Goal: Use online tool/utility: Utilize a website feature to perform a specific function

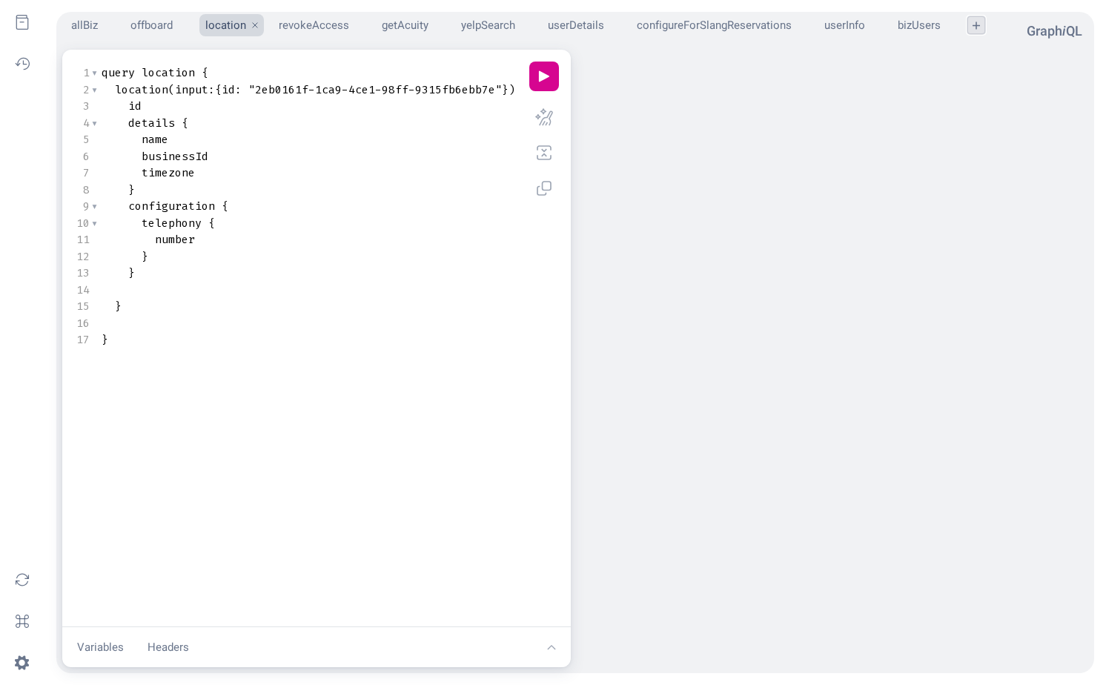
click at [975, 22] on button "plus icon" at bounding box center [976, 25] width 18 height 18
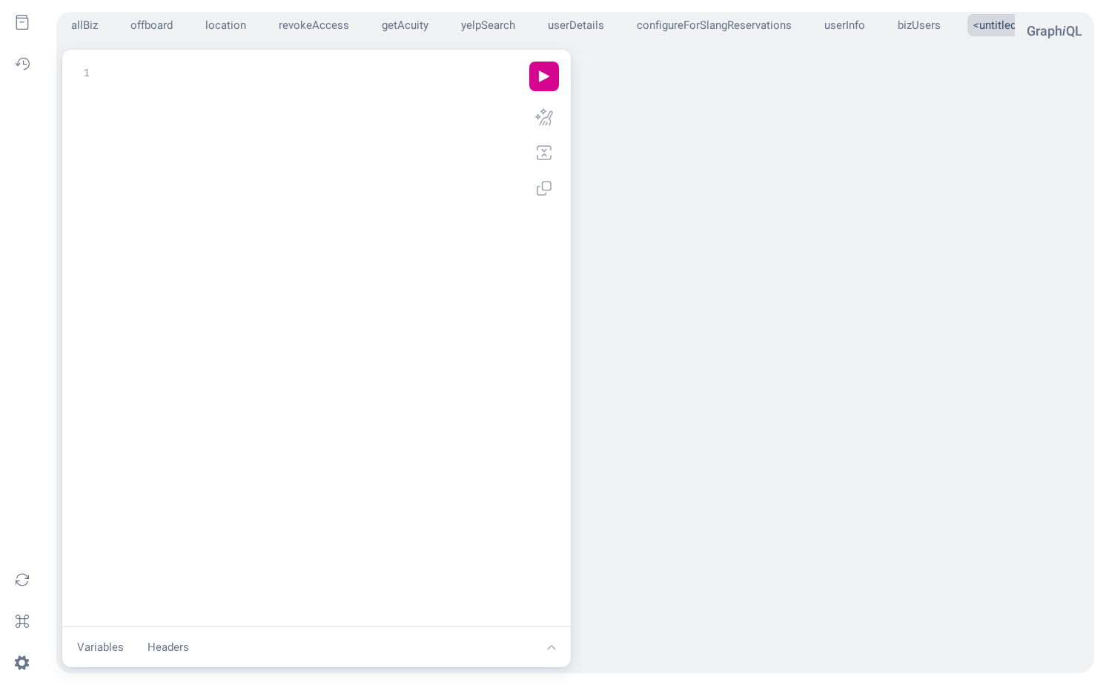
scroll to position [1, 0]
click at [356, 126] on div "xxxxxxxxxx 1 1 ​" at bounding box center [314, 357] width 480 height 590
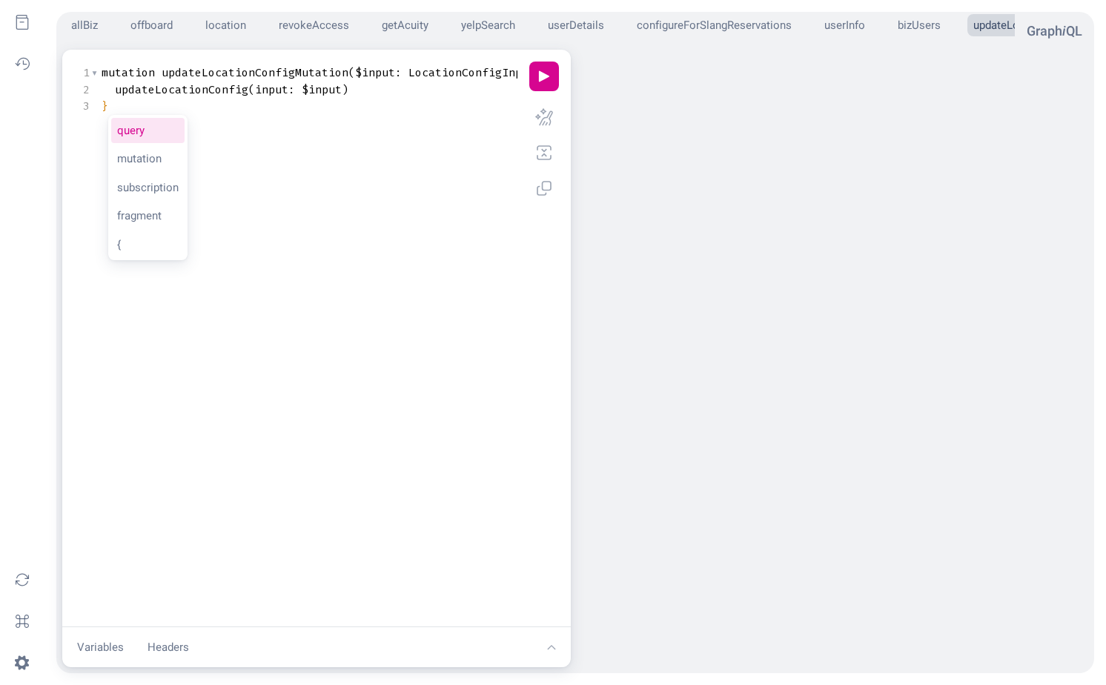
click at [328, 120] on div "xxxxxxxxxx 1 1 mutation updateLocationConfigMutation ( $input : LocationConfigI…" at bounding box center [314, 357] width 480 height 590
click at [217, 346] on div "xxxxxxxxxx 1 1 mutation updateLocationConfigMutation ( $input : LocationConfigI…" at bounding box center [314, 357] width 480 height 590
click at [90, 642] on button "Variables" at bounding box center [100, 647] width 64 height 29
click at [213, 549] on pre "​" at bounding box center [329, 545] width 460 height 17
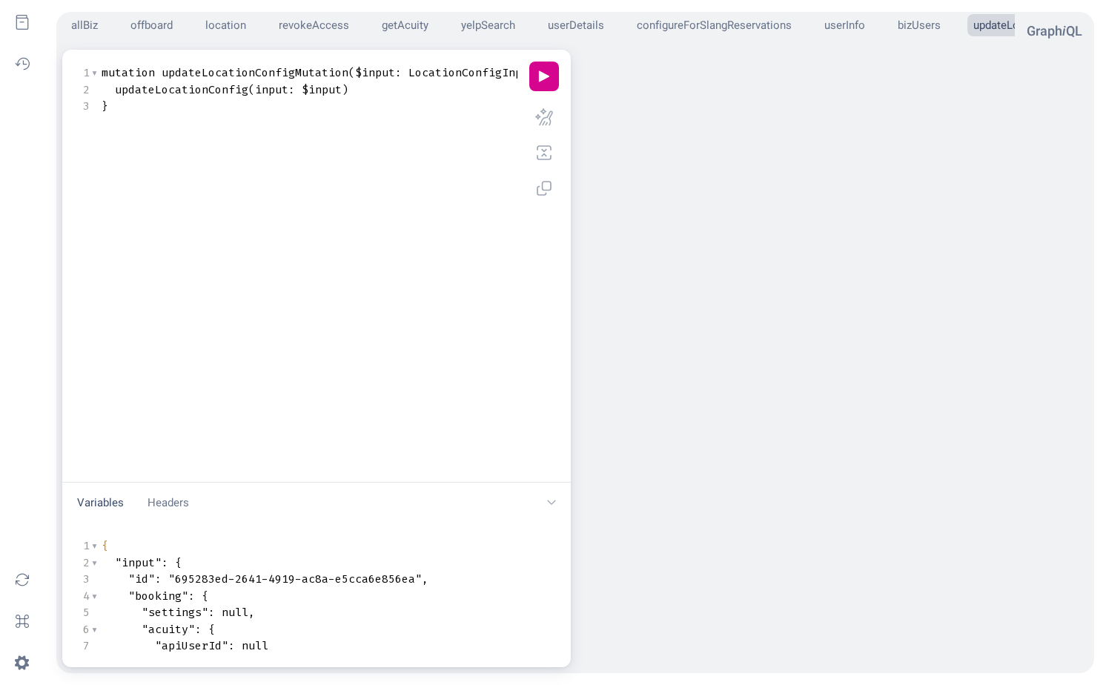
scroll to position [90, 0]
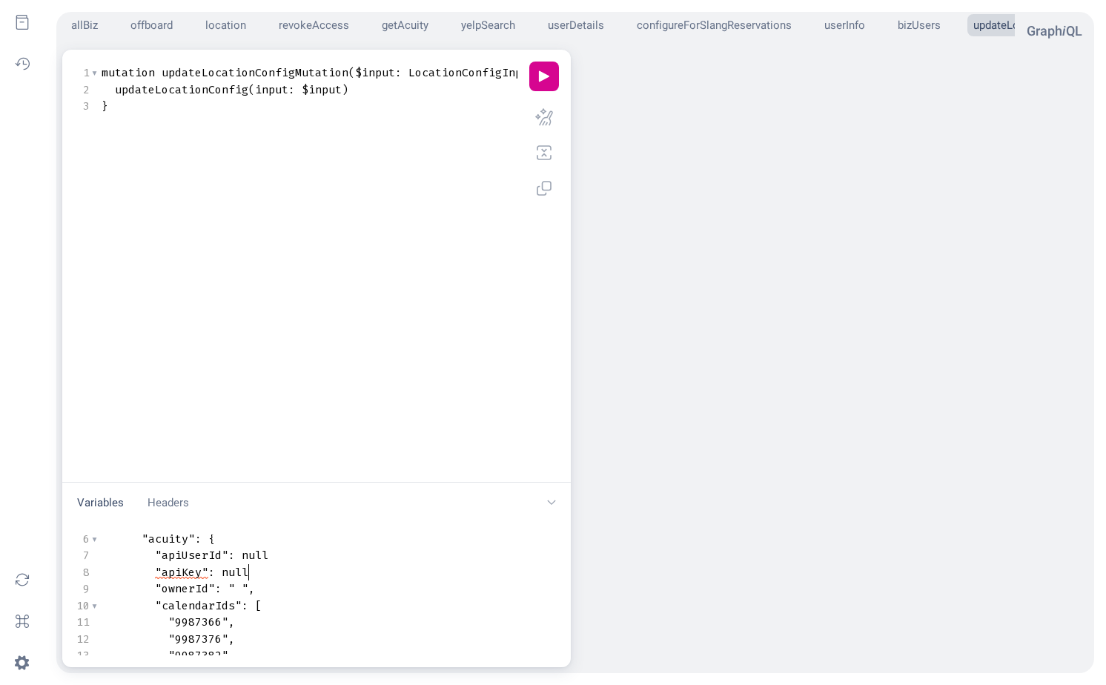
click at [259, 571] on pre ""apiKey" : null" at bounding box center [498, 572] width 799 height 17
click at [537, 79] on button "play icon" at bounding box center [544, 77] width 30 height 30
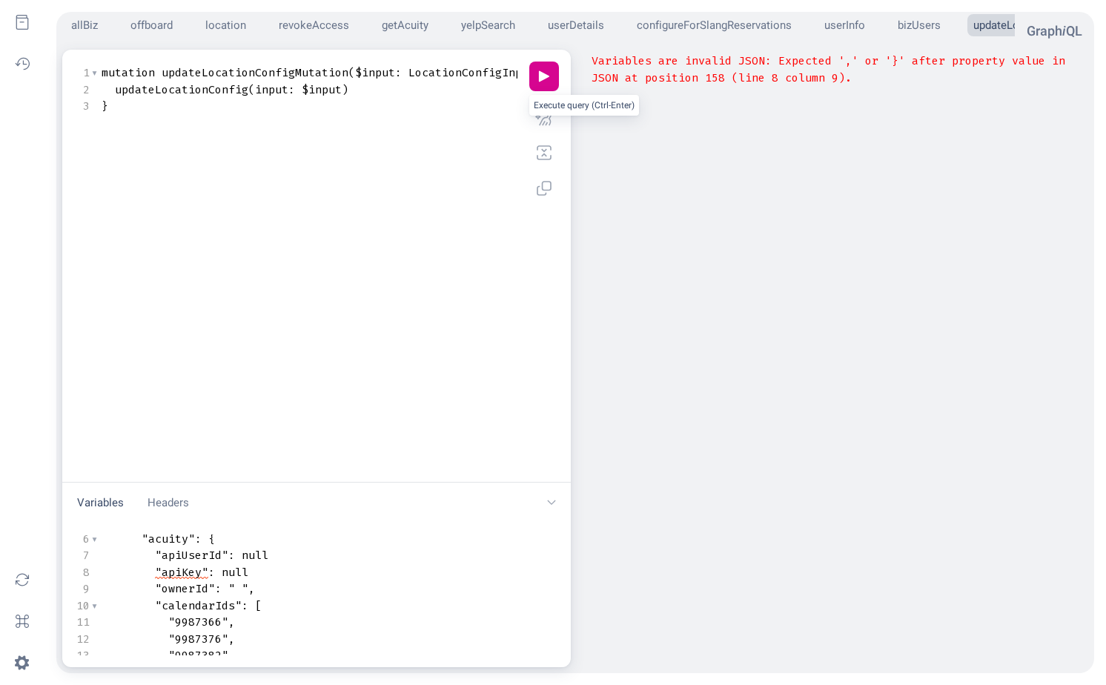
click at [285, 571] on pre ""apiKey" : null" at bounding box center [498, 572] width 799 height 17
type textarea ","
click at [286, 551] on pre ""apiUserId" : null" at bounding box center [498, 555] width 799 height 17
type textarea ","
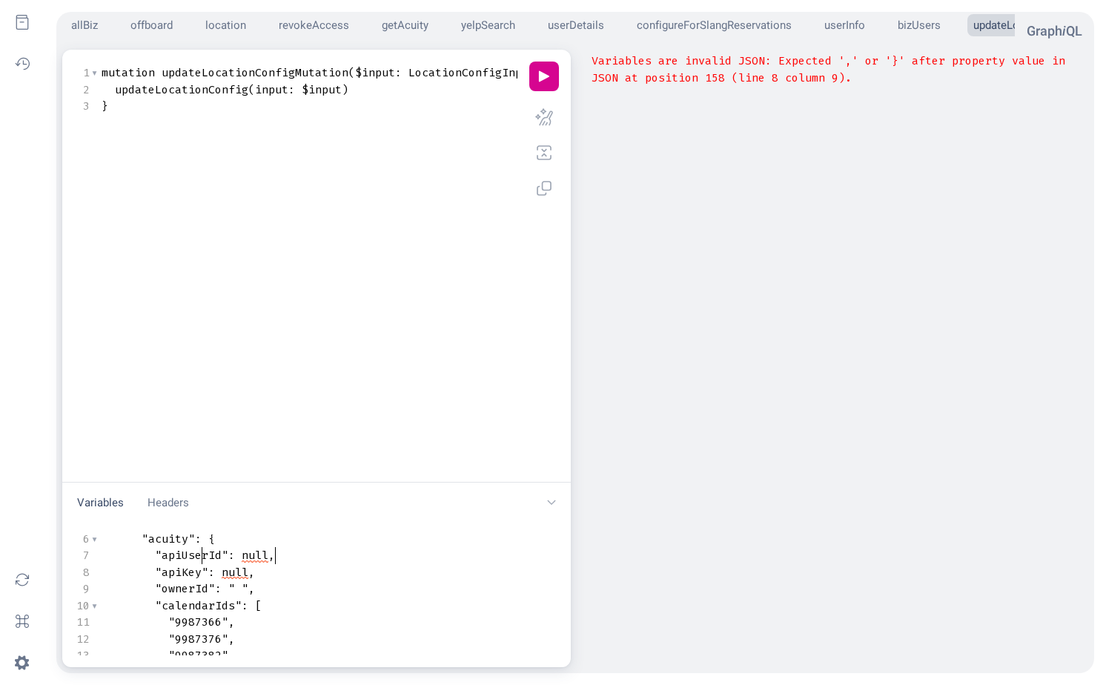
click at [202, 557] on span ""apiUserId"" at bounding box center [191, 555] width 73 height 15
click at [451, 72] on span "LocationConfigInput" at bounding box center [471, 72] width 127 height 15
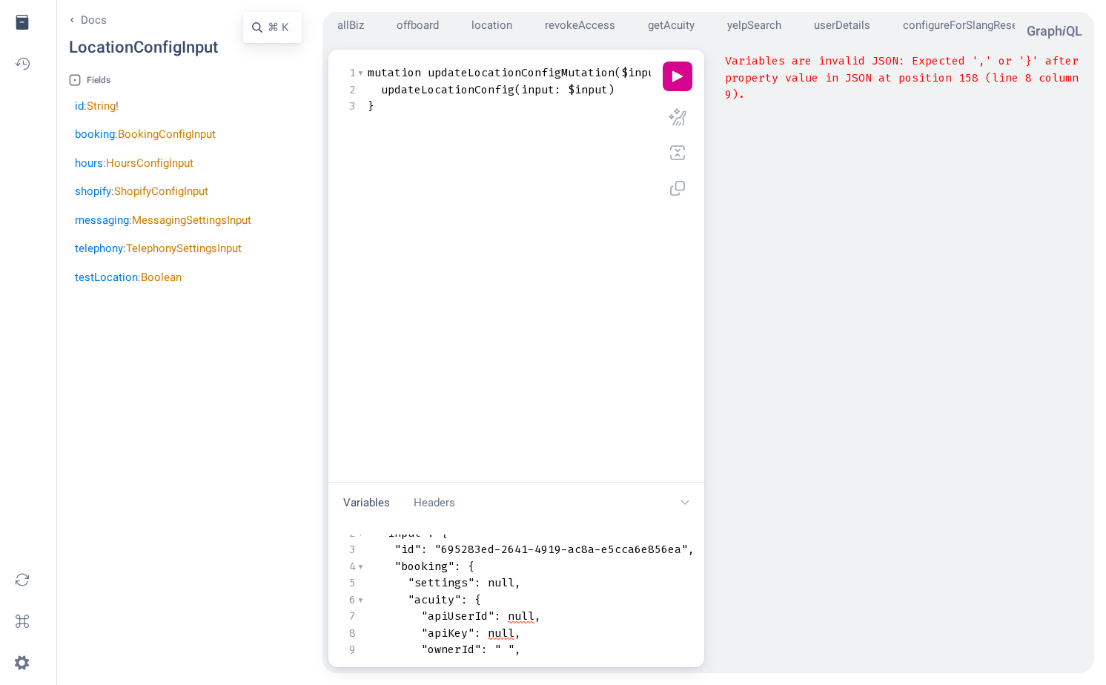
scroll to position [0, 0]
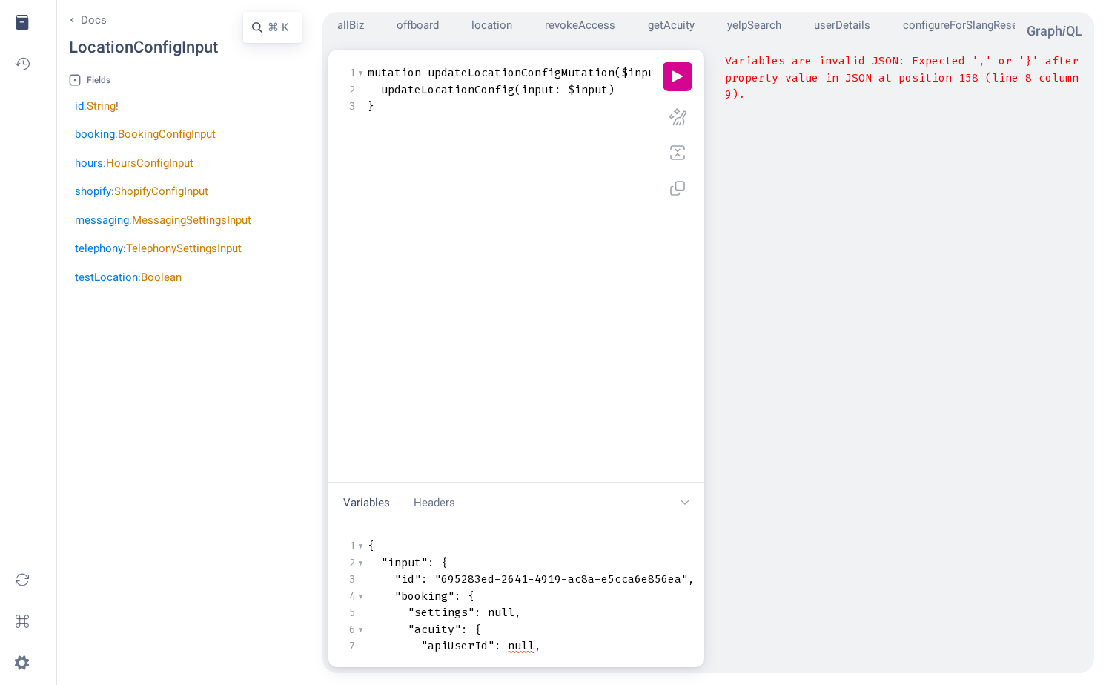
click at [174, 127] on div "booking : BookingConfigInput" at bounding box center [188, 134] width 227 height 17
click at [173, 127] on link "BookingConfigInput" at bounding box center [167, 133] width 98 height 13
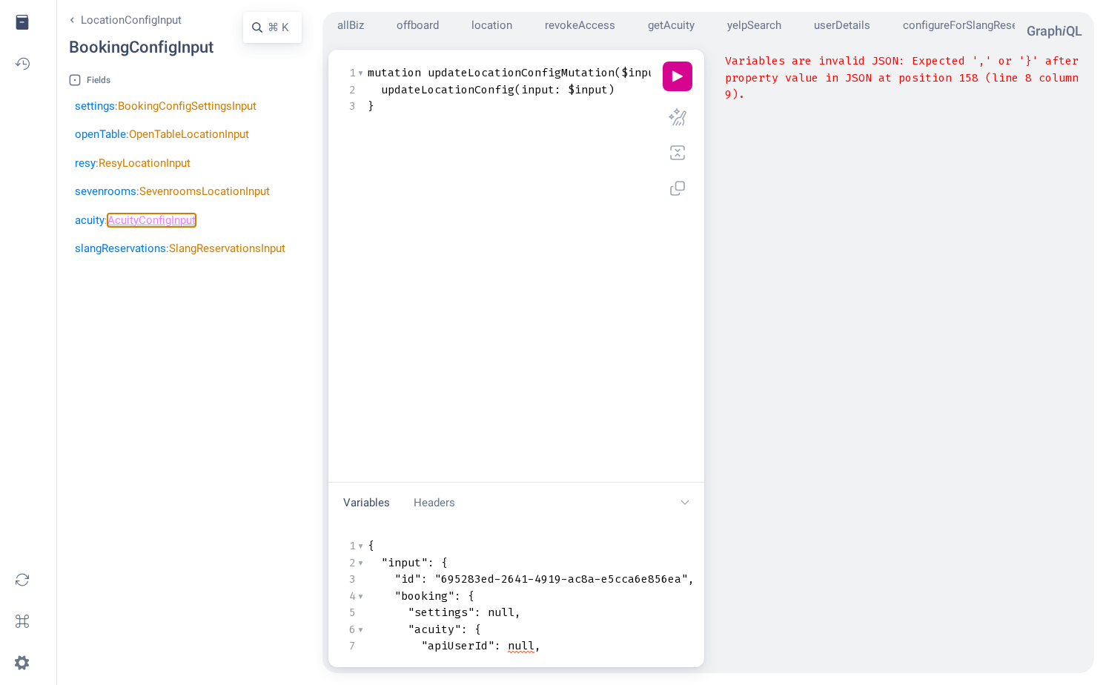
click at [183, 220] on link "AcuityConfigInput" at bounding box center [151, 219] width 88 height 13
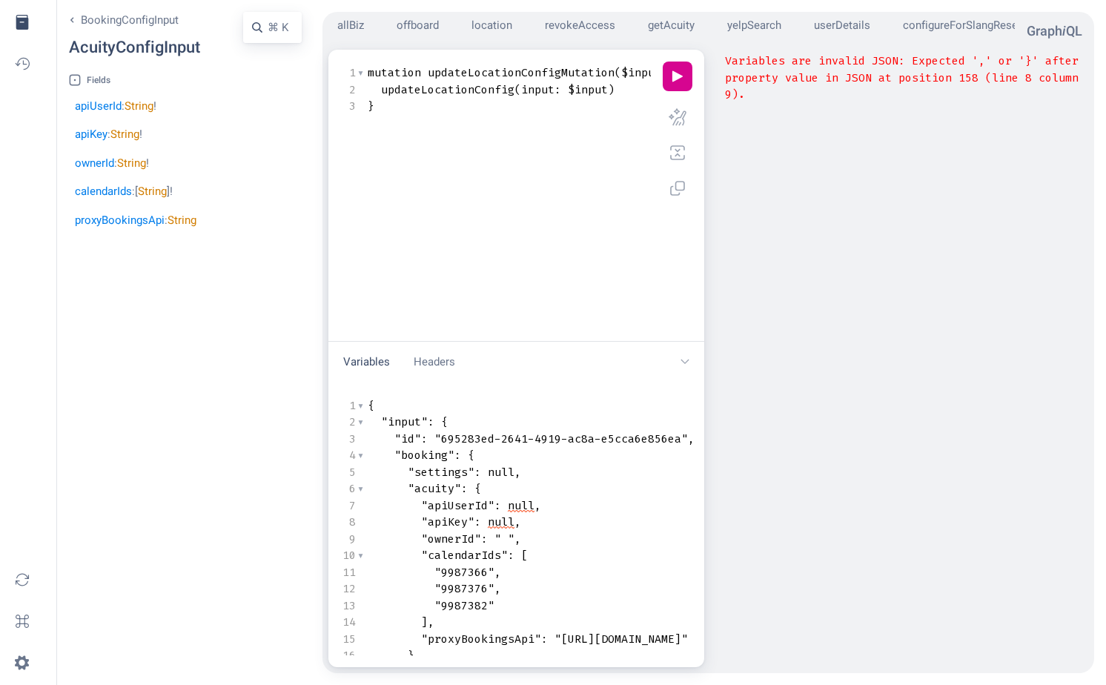
drag, startPoint x: 511, startPoint y: 502, endPoint x: 515, endPoint y: 362, distance: 140.9
click at [515, 362] on div "Variables Headers chevron down icon" at bounding box center [516, 362] width 376 height 41
click at [532, 505] on span "null" at bounding box center [521, 505] width 27 height 15
click at [521, 508] on span "null" at bounding box center [521, 505] width 27 height 15
type textarea "null"
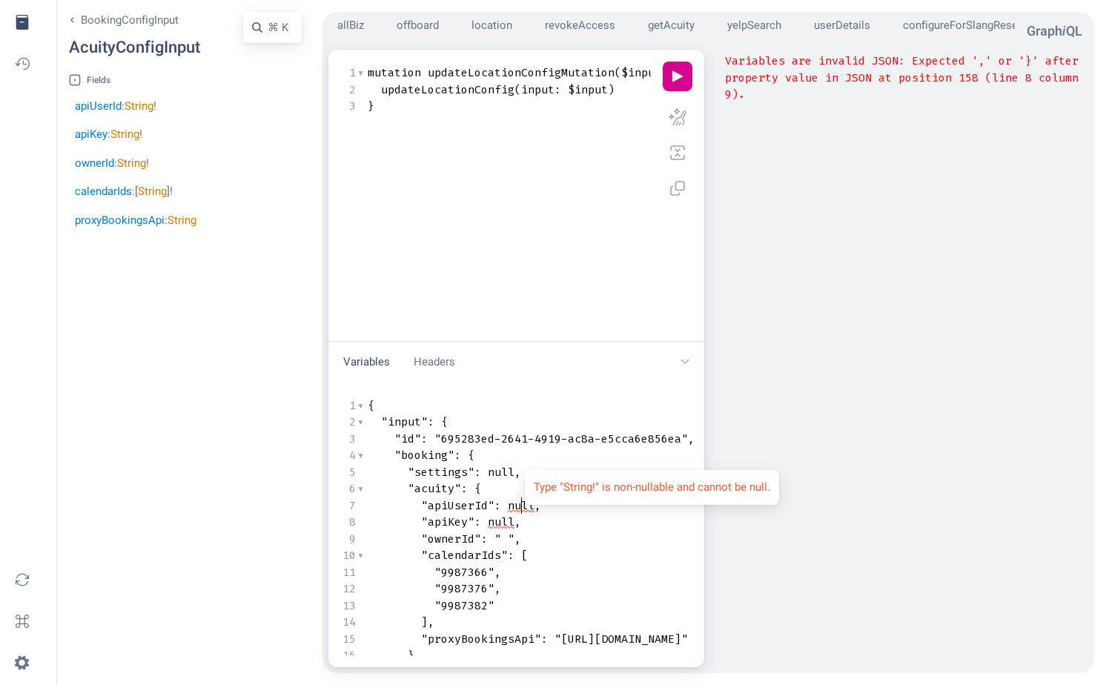
click at [521, 508] on span "null" at bounding box center [521, 505] width 27 height 15
click at [539, 523] on pre ""apiKey" : null ," at bounding box center [764, 522] width 799 height 17
click at [537, 534] on pre ""ownerId" : " " ," at bounding box center [764, 539] width 799 height 17
click at [511, 518] on span "null" at bounding box center [501, 521] width 27 height 15
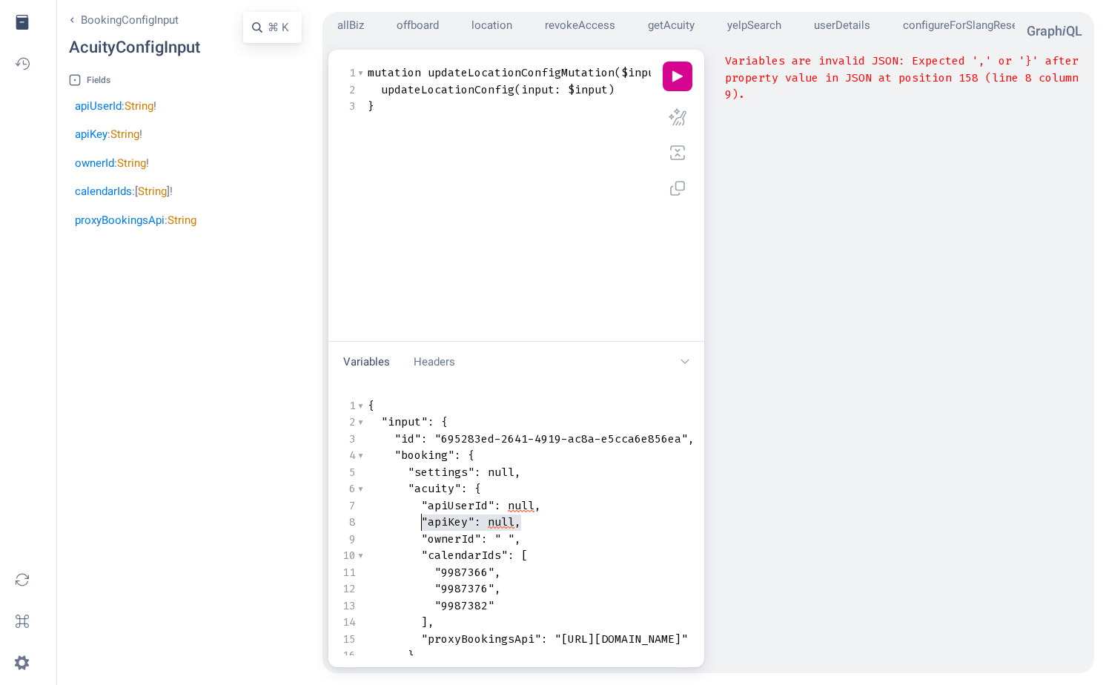
type textarea ""apiUserId": null, "apiKey": null,"
drag, startPoint x: 537, startPoint y: 519, endPoint x: 357, endPoint y: 512, distance: 179.5
click at [357, 512] on div "x 1 { 2 "input" : { 3 "id" : "695283ed-2641-4919-ac8a-e5cca6e856ea" , 4 "bookin…" at bounding box center [534, 543] width 389 height 298
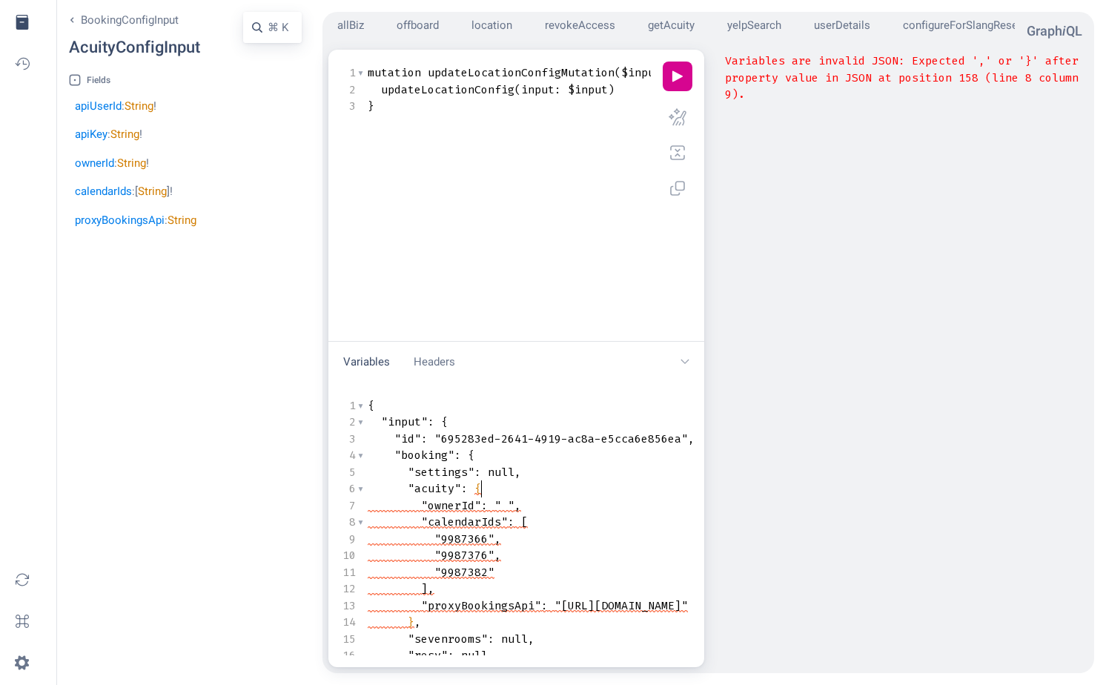
type textarea ""apiUserId": null, "apiKey": null,"
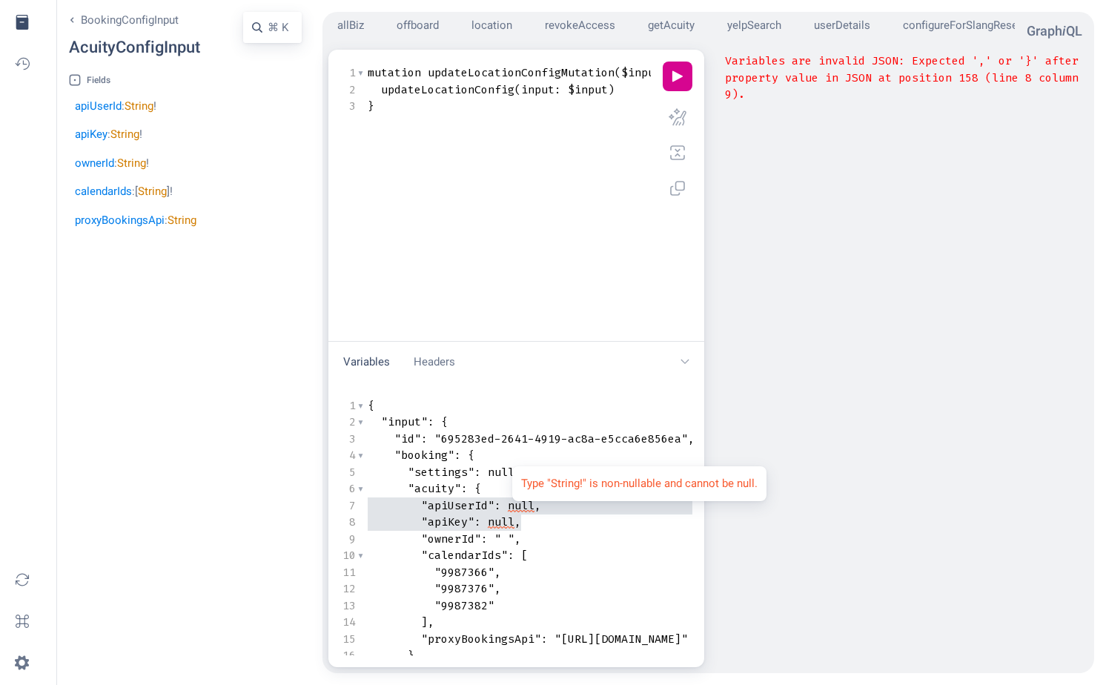
click at [508, 505] on span "null" at bounding box center [521, 505] width 27 height 15
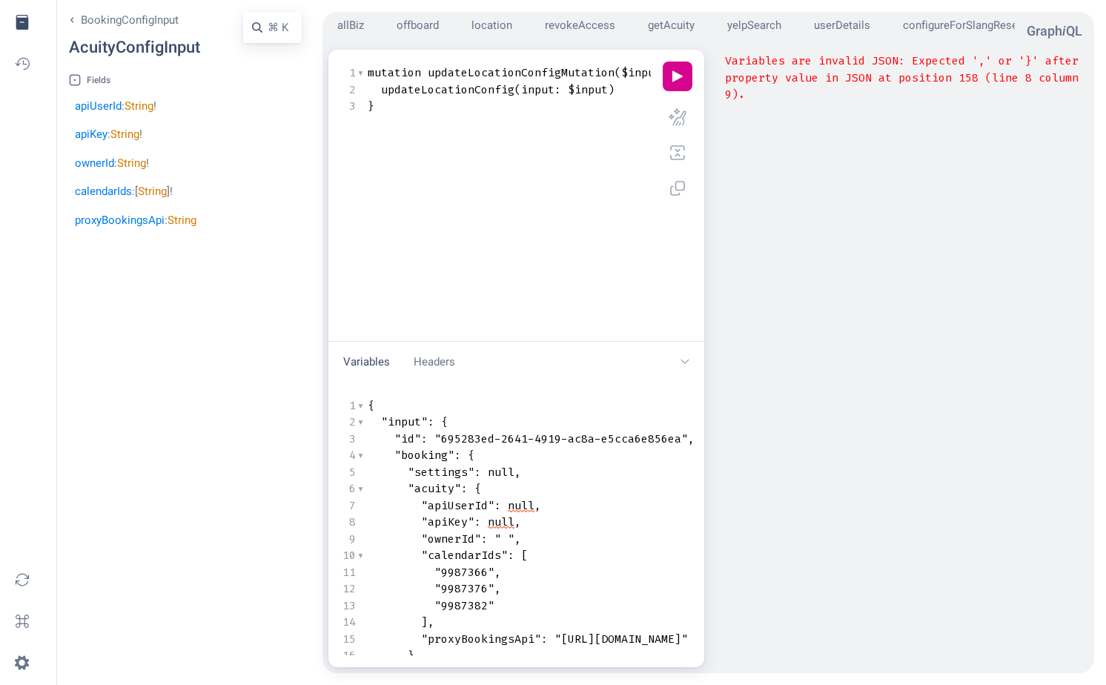
click at [179, 47] on div "AcuityConfigInput" at bounding box center [134, 47] width 131 height 24
copy div "AcuityConfigInput"
click at [24, 24] on button "filled docs icon" at bounding box center [22, 22] width 33 height 33
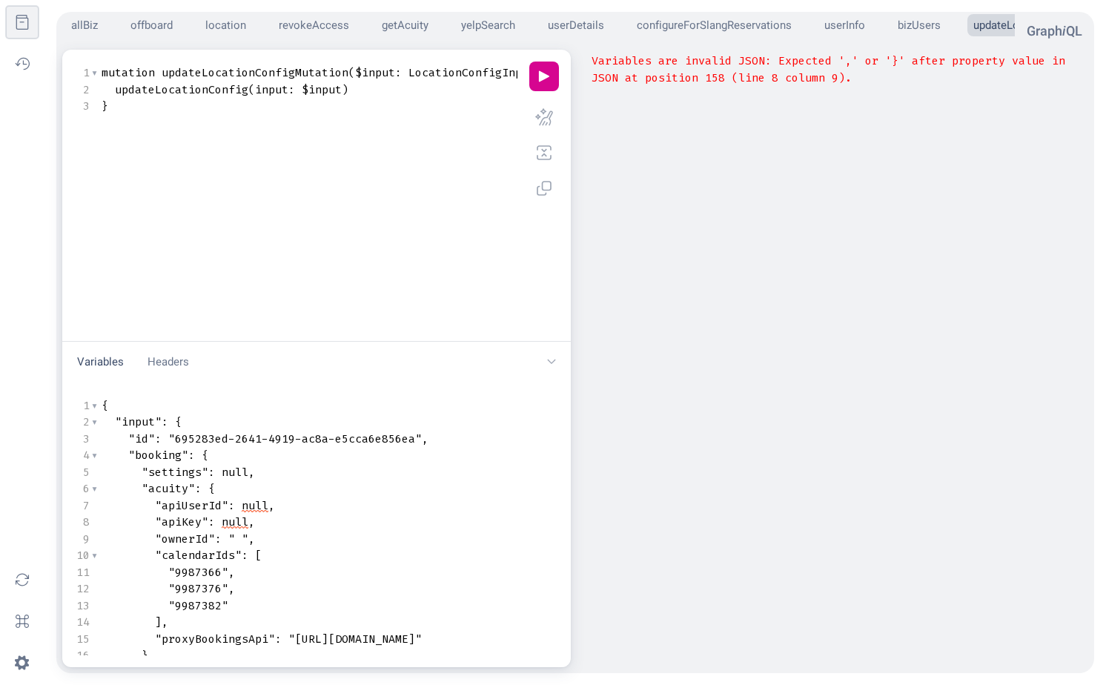
click at [24, 24] on button "docs icon" at bounding box center [22, 22] width 33 height 33
